Goal: Information Seeking & Learning: Learn about a topic

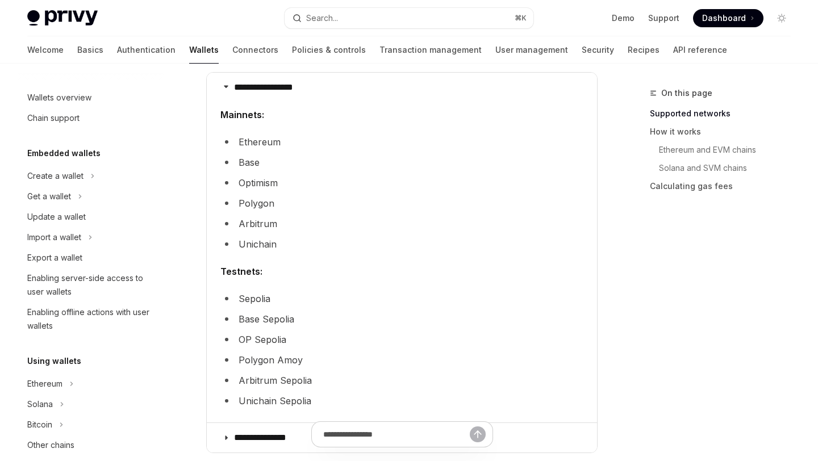
scroll to position [514, 0]
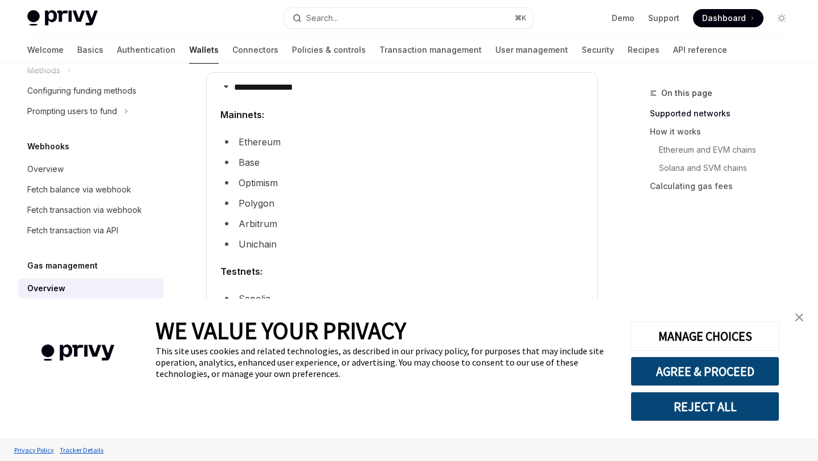
type textarea "*"
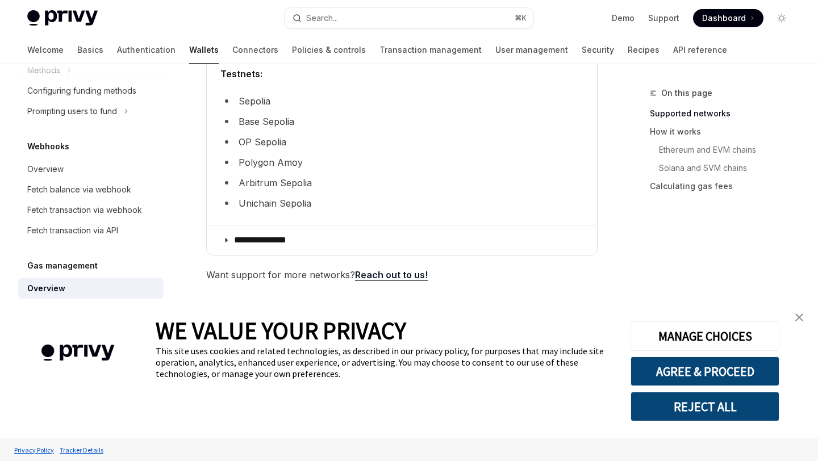
scroll to position [460, 0]
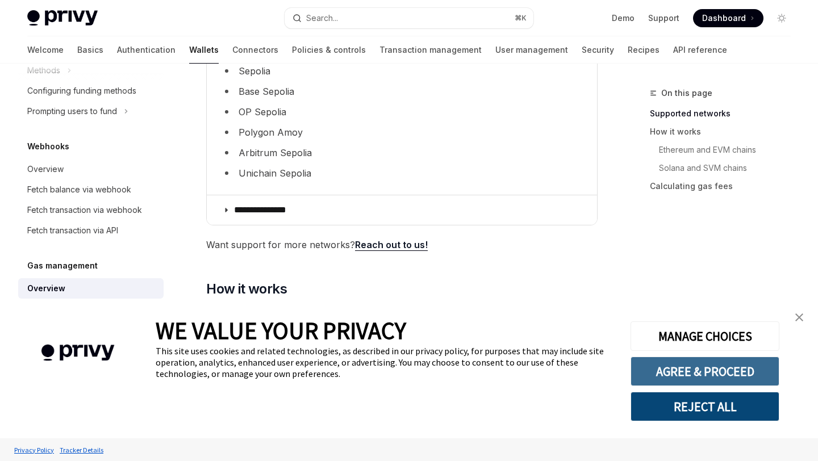
click at [756, 368] on button "AGREE & PROCEED" at bounding box center [704, 372] width 149 height 30
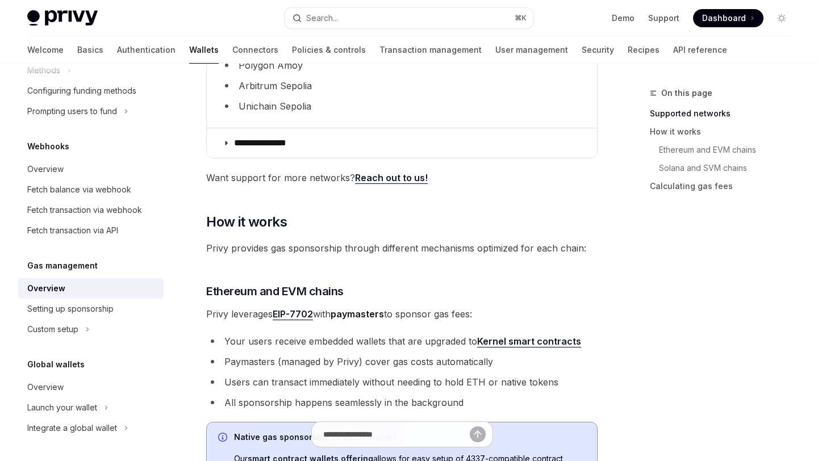
scroll to position [529, 0]
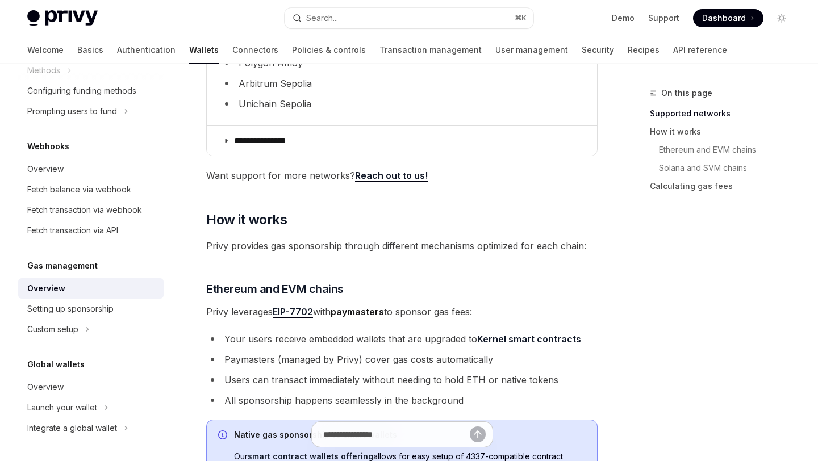
click at [399, 178] on link "Reach out to us!" at bounding box center [391, 176] width 73 height 12
click at [379, 173] on link "Reach out to us!" at bounding box center [391, 176] width 73 height 12
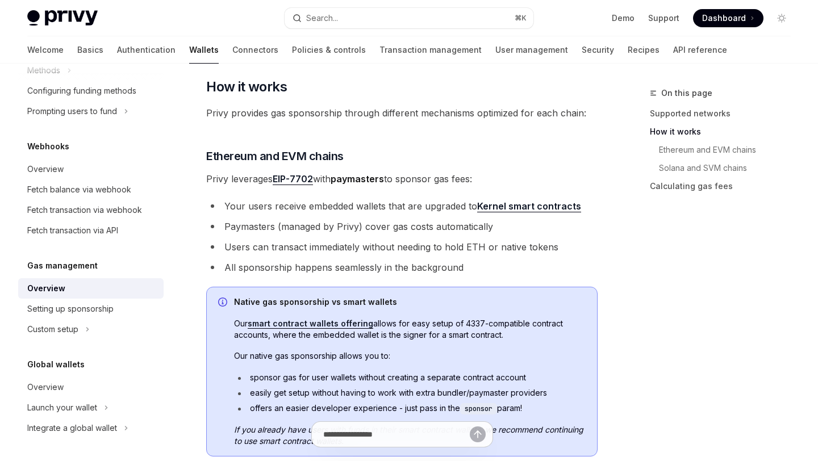
scroll to position [661, 0]
